Goal: Task Accomplishment & Management: Manage account settings

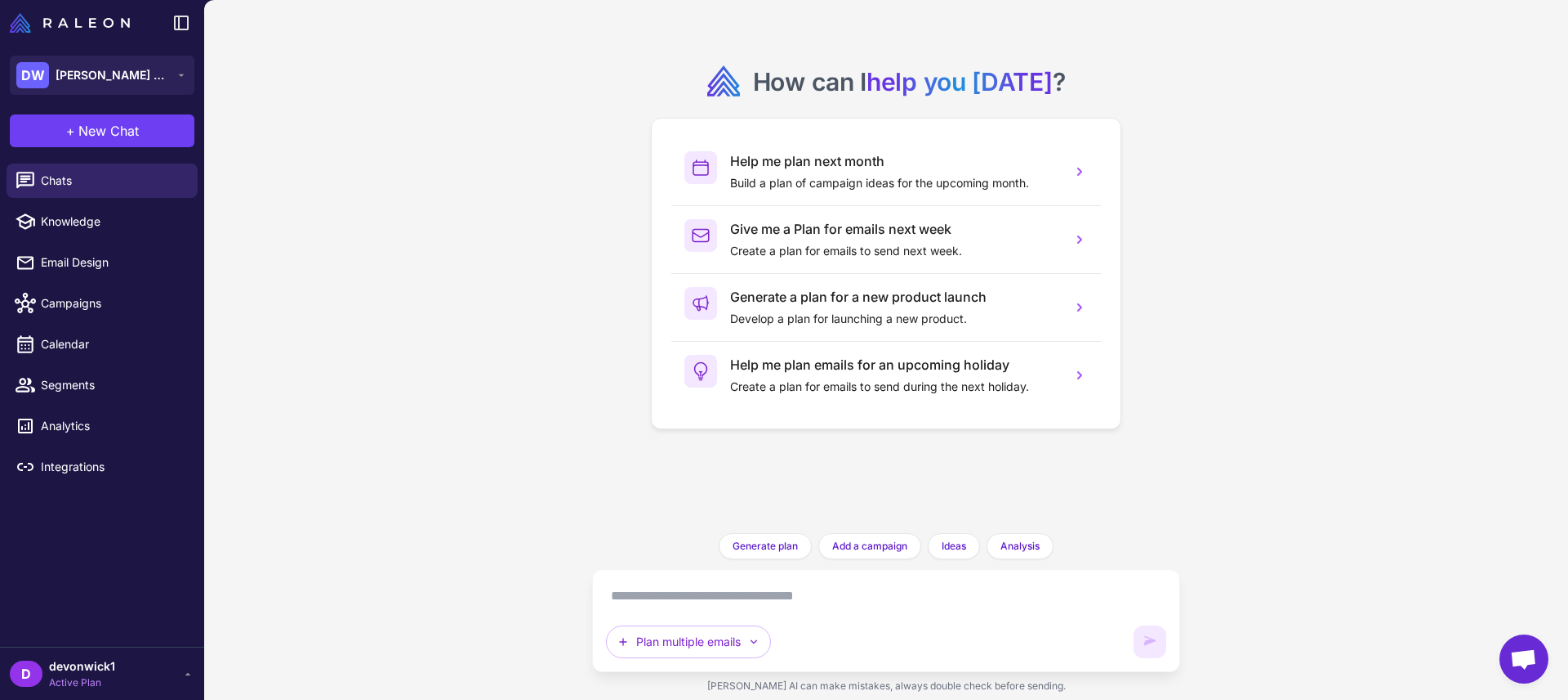
click at [102, 679] on span "Active Plan" at bounding box center [83, 682] width 66 height 14
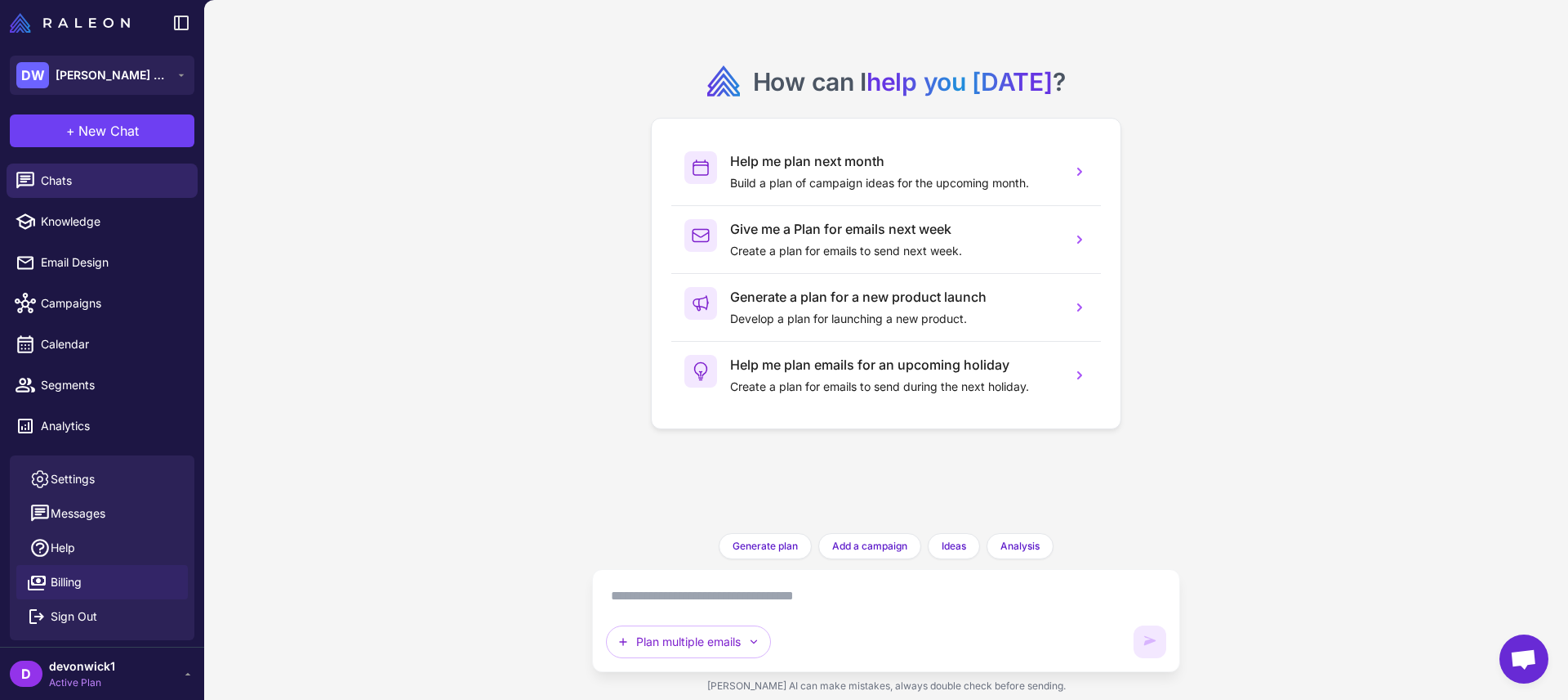
click at [84, 577] on link "Billing" at bounding box center [102, 582] width 172 height 34
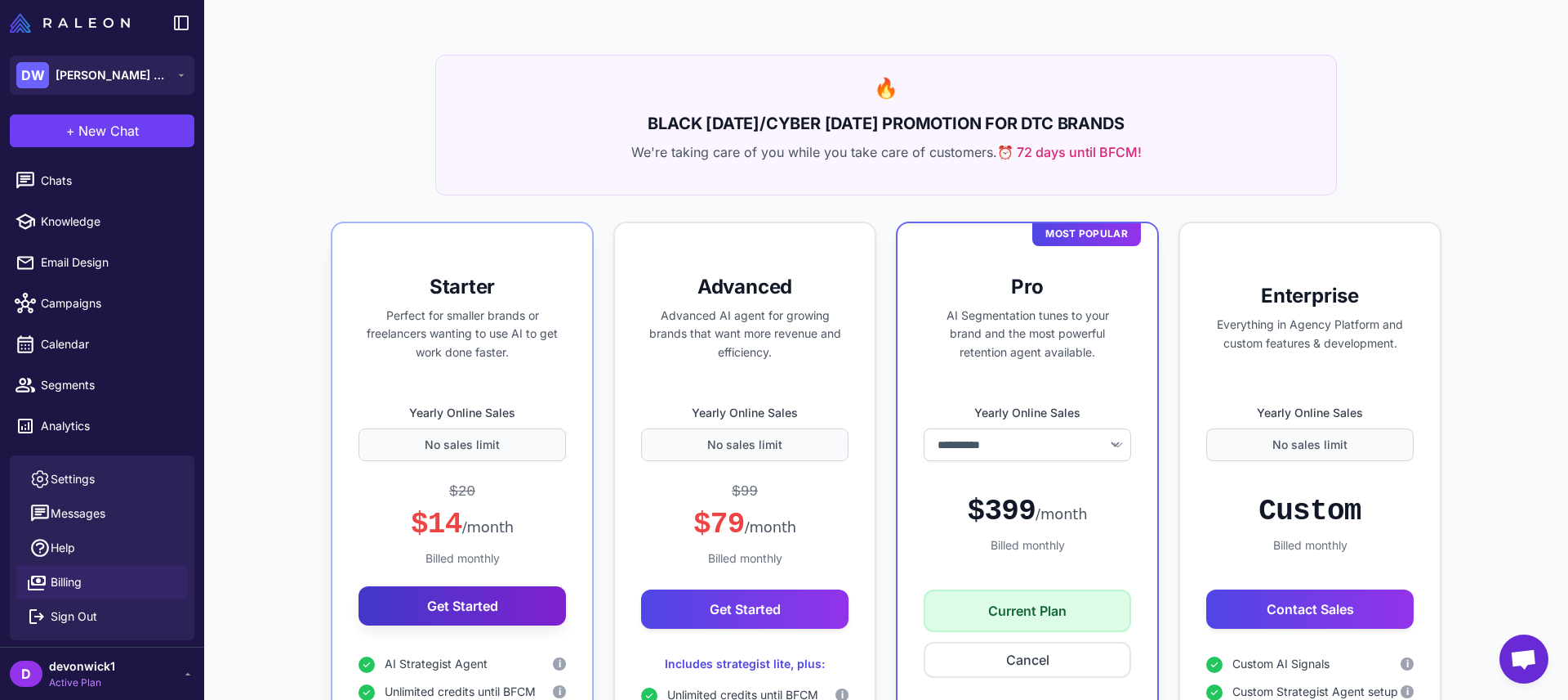
select select "*******"
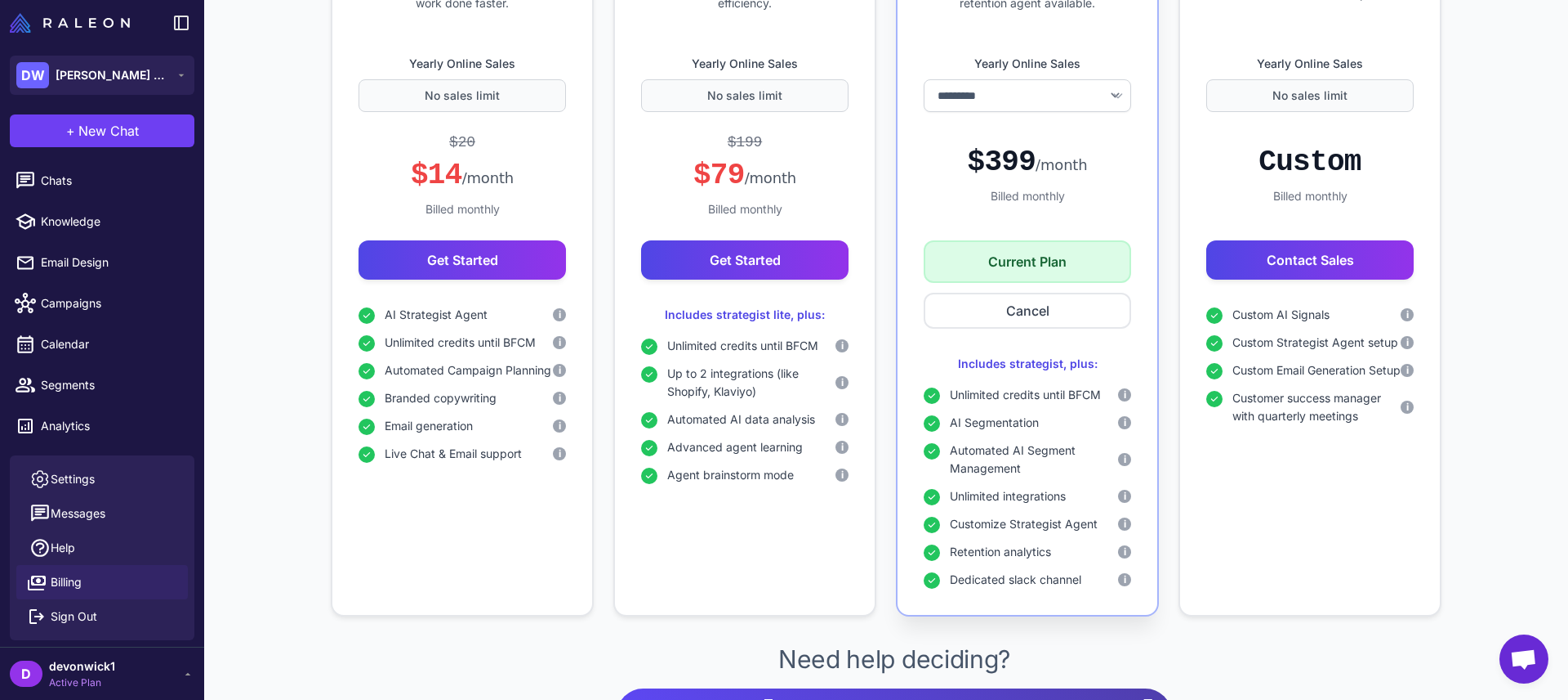
scroll to position [559, 0]
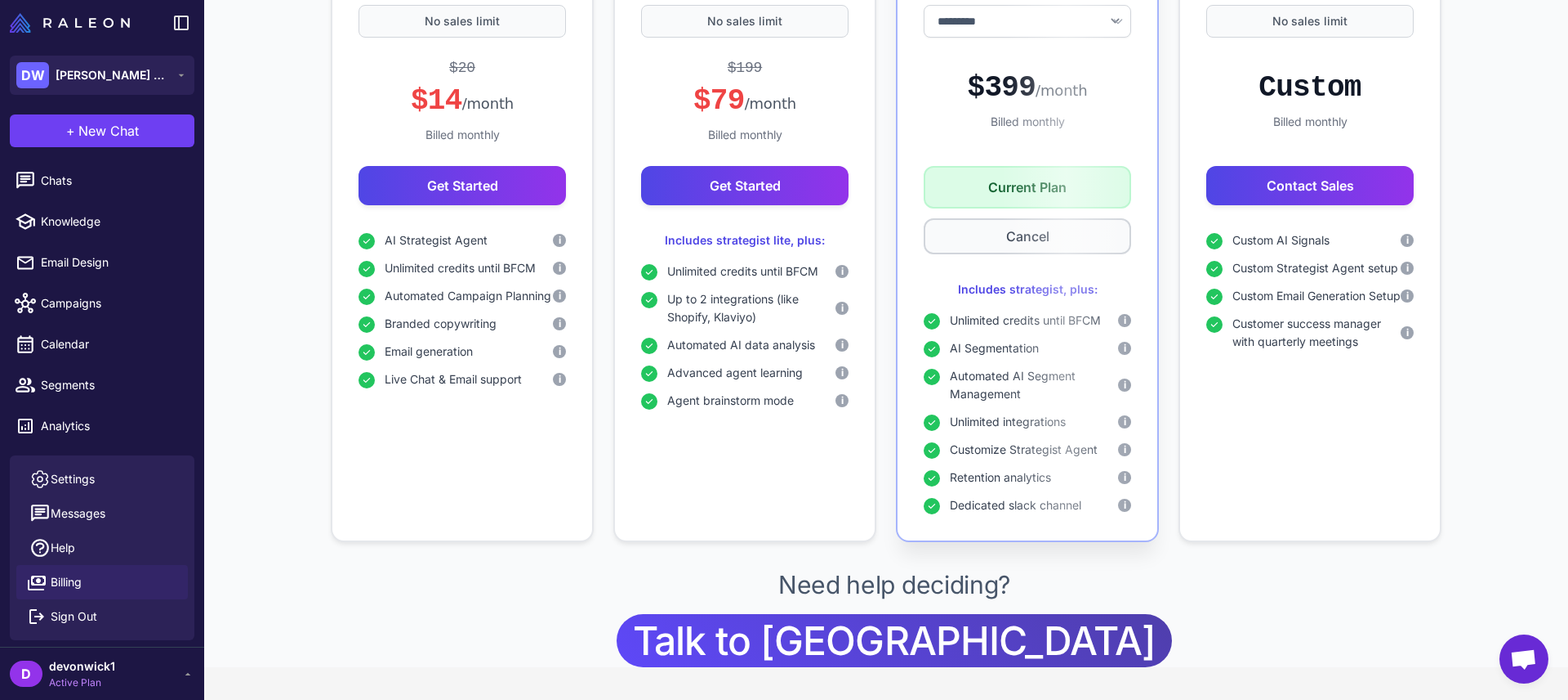
click at [1045, 245] on button "Cancel" at bounding box center [1027, 236] width 208 height 36
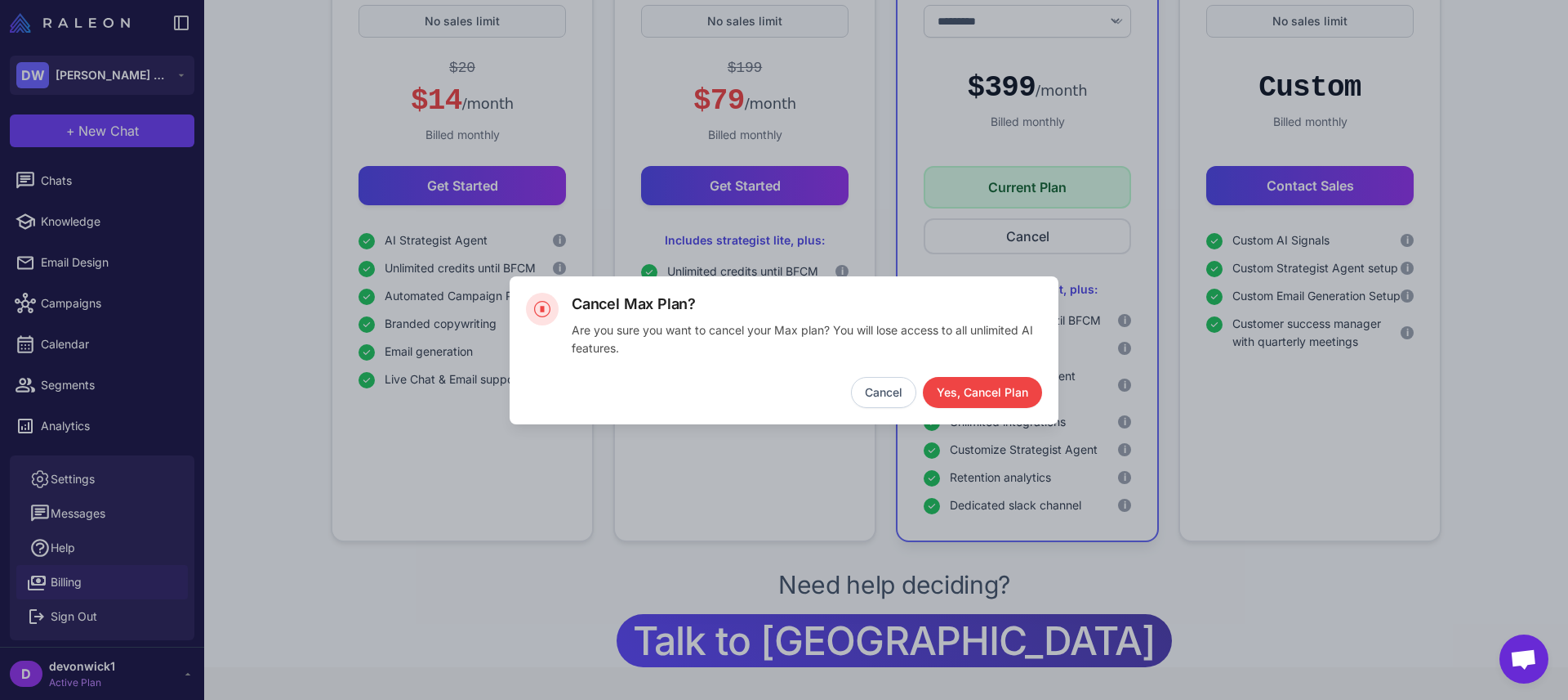
click at [900, 390] on button "Cancel" at bounding box center [884, 392] width 65 height 31
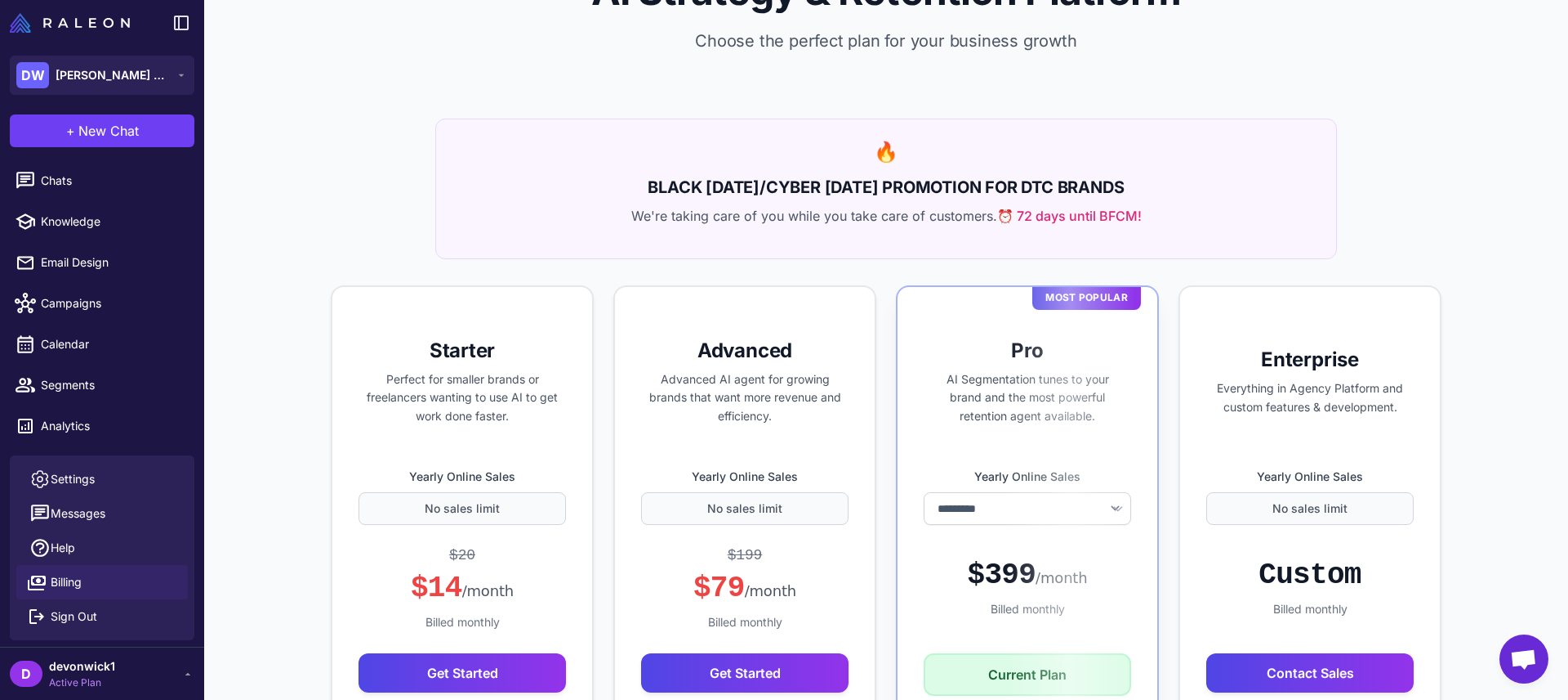
scroll to position [0, 0]
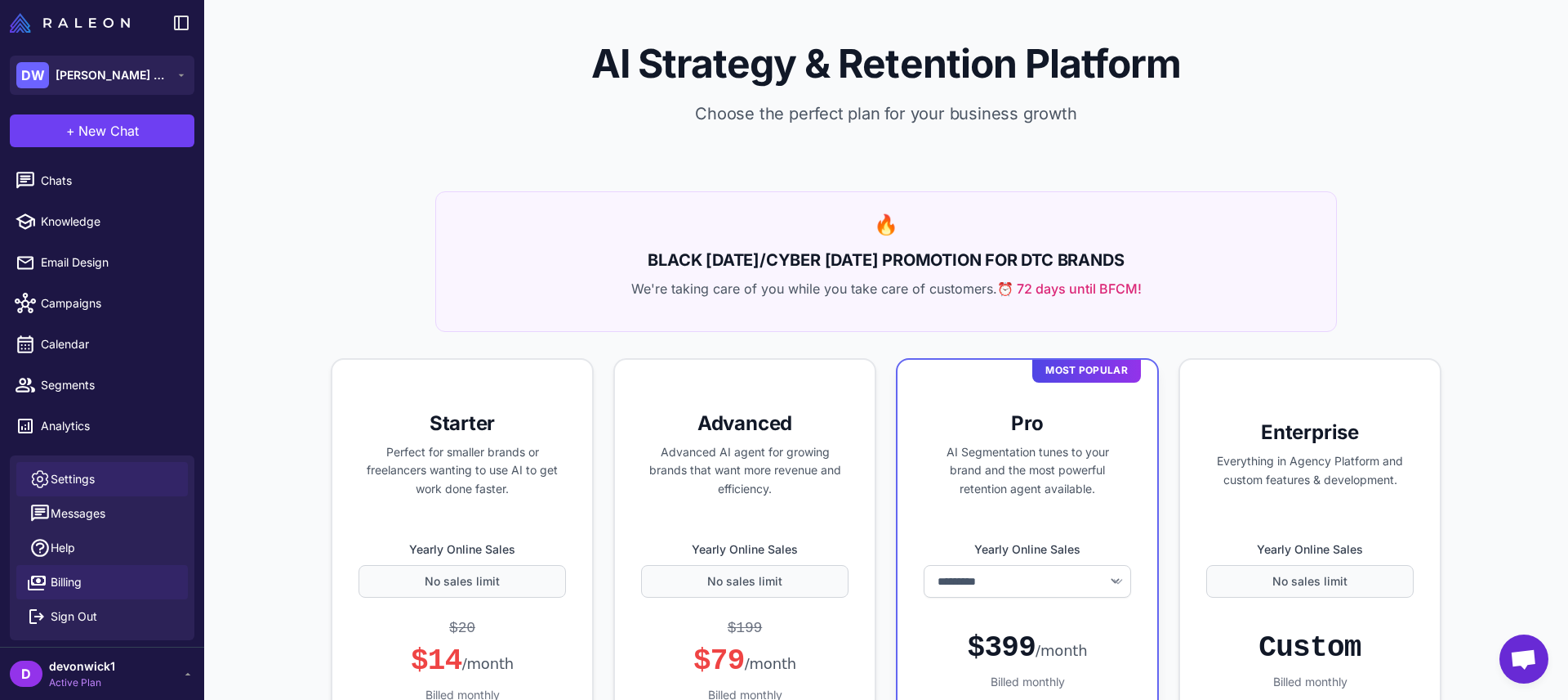
click at [84, 479] on span "Settings" at bounding box center [72, 479] width 44 height 18
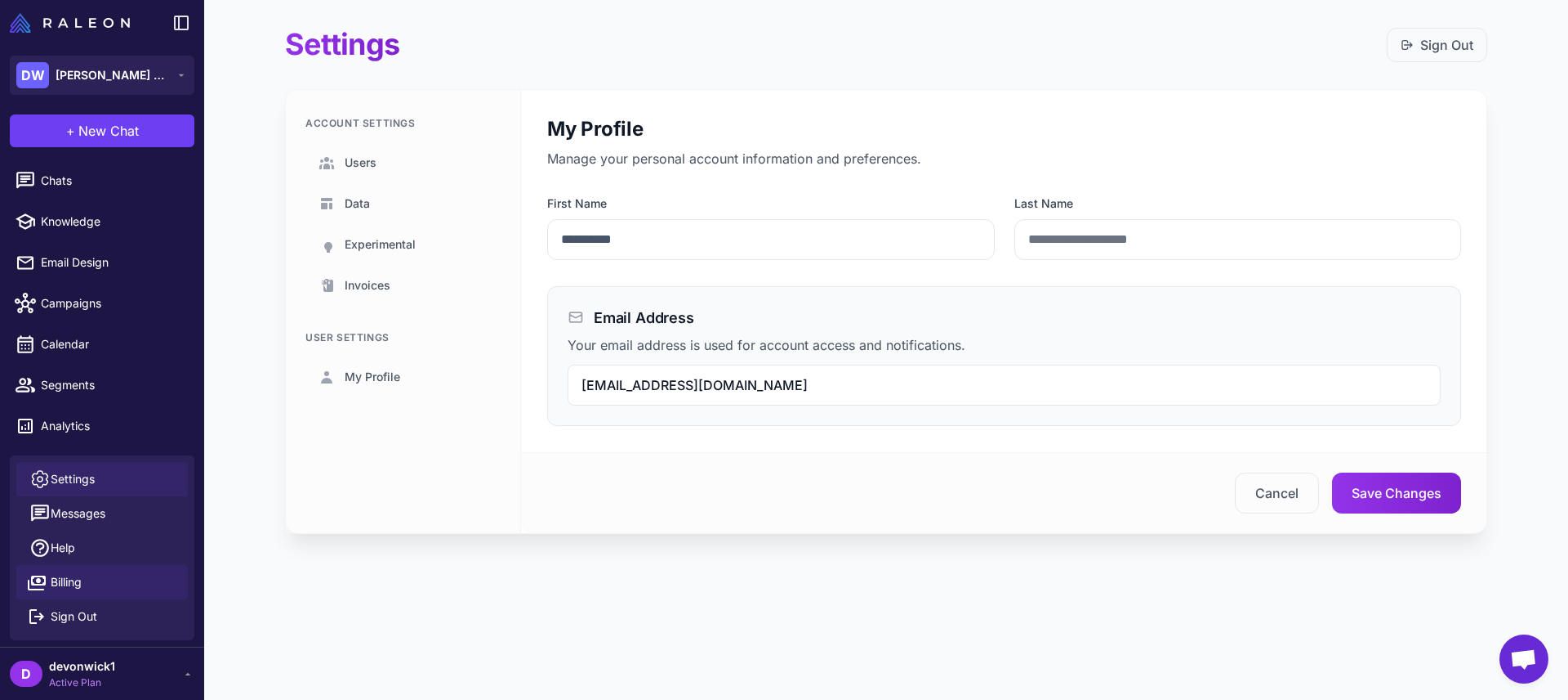
click at [105, 568] on link "Billing" at bounding box center [102, 582] width 172 height 34
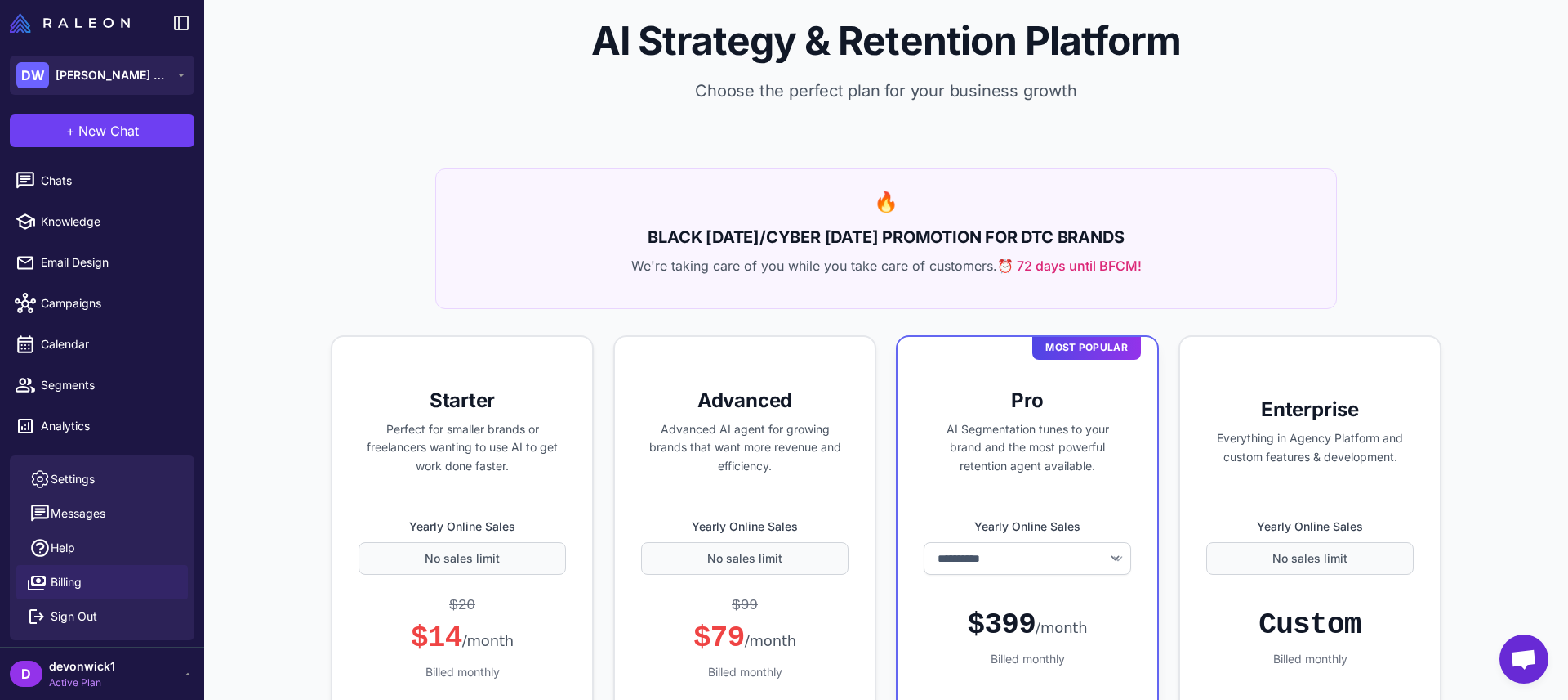
scroll to position [135, 0]
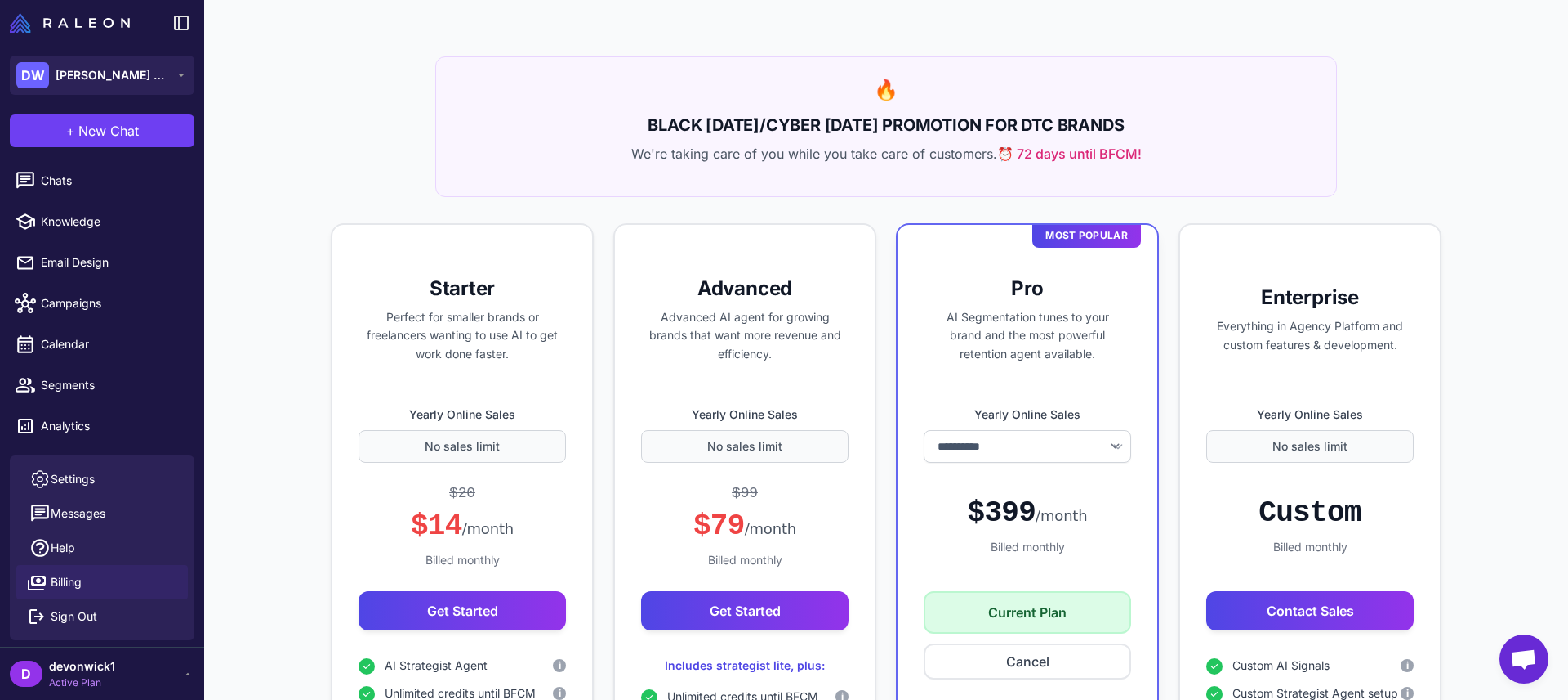
select select "*******"
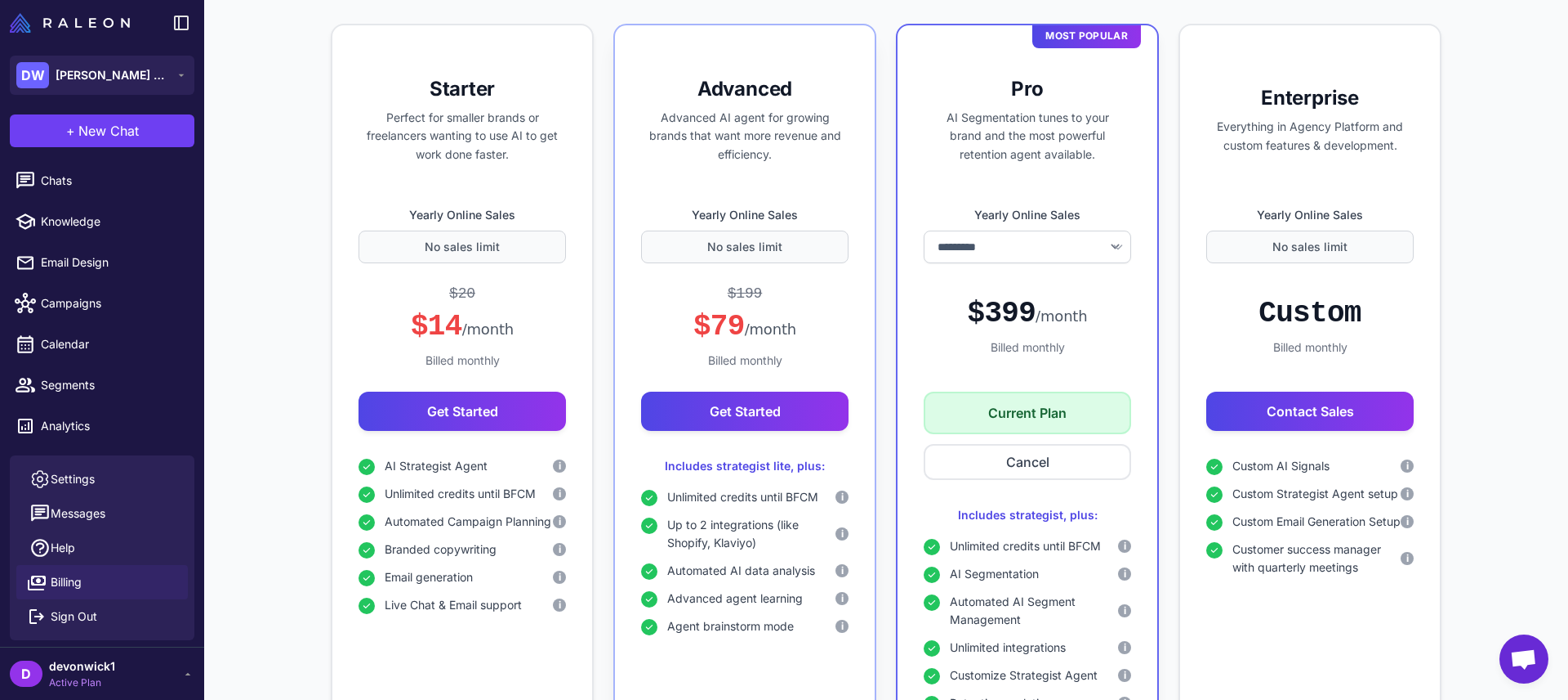
scroll to position [559, 0]
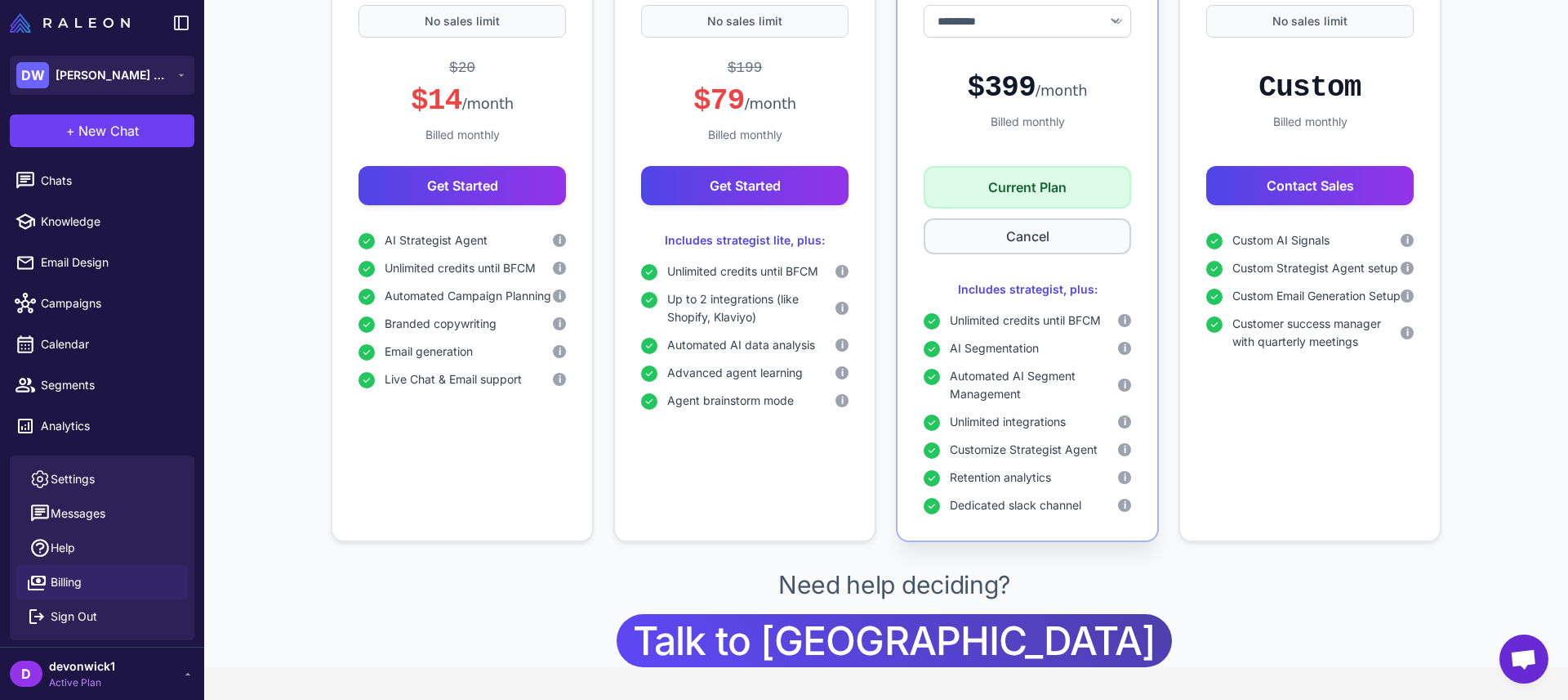
click at [1052, 228] on button "Cancel" at bounding box center [1027, 236] width 208 height 36
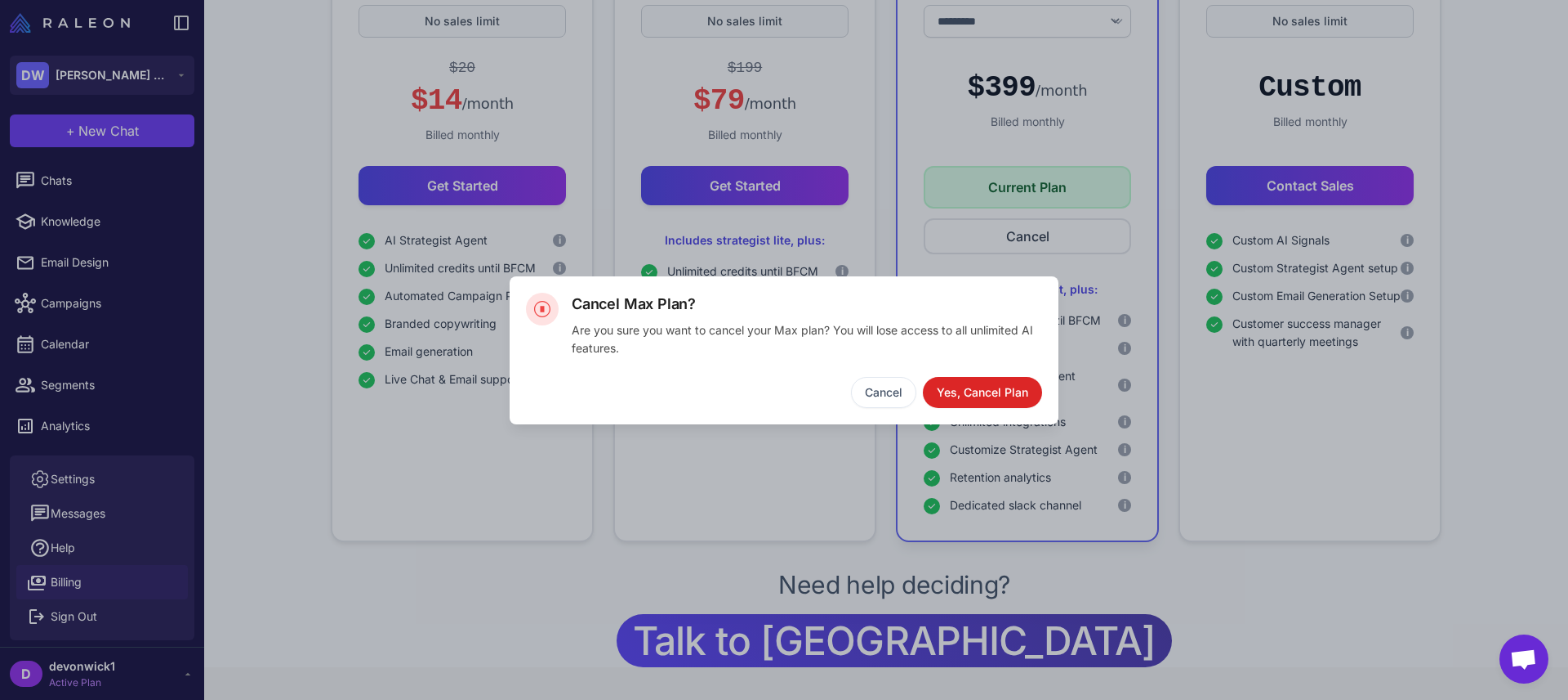
click at [987, 395] on button "Yes, Cancel Plan" at bounding box center [982, 392] width 120 height 31
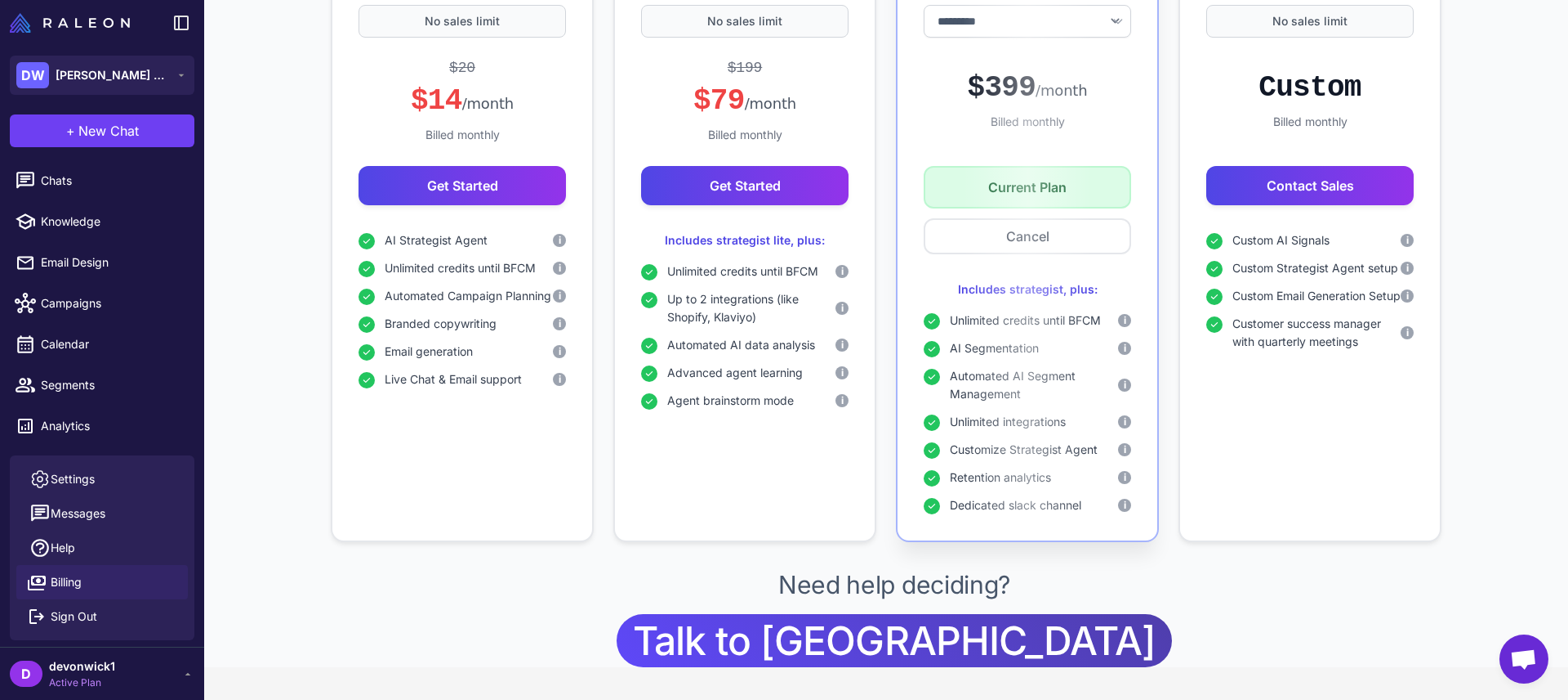
scroll to position [676, 0]
